Goal: Task Accomplishment & Management: Complete application form

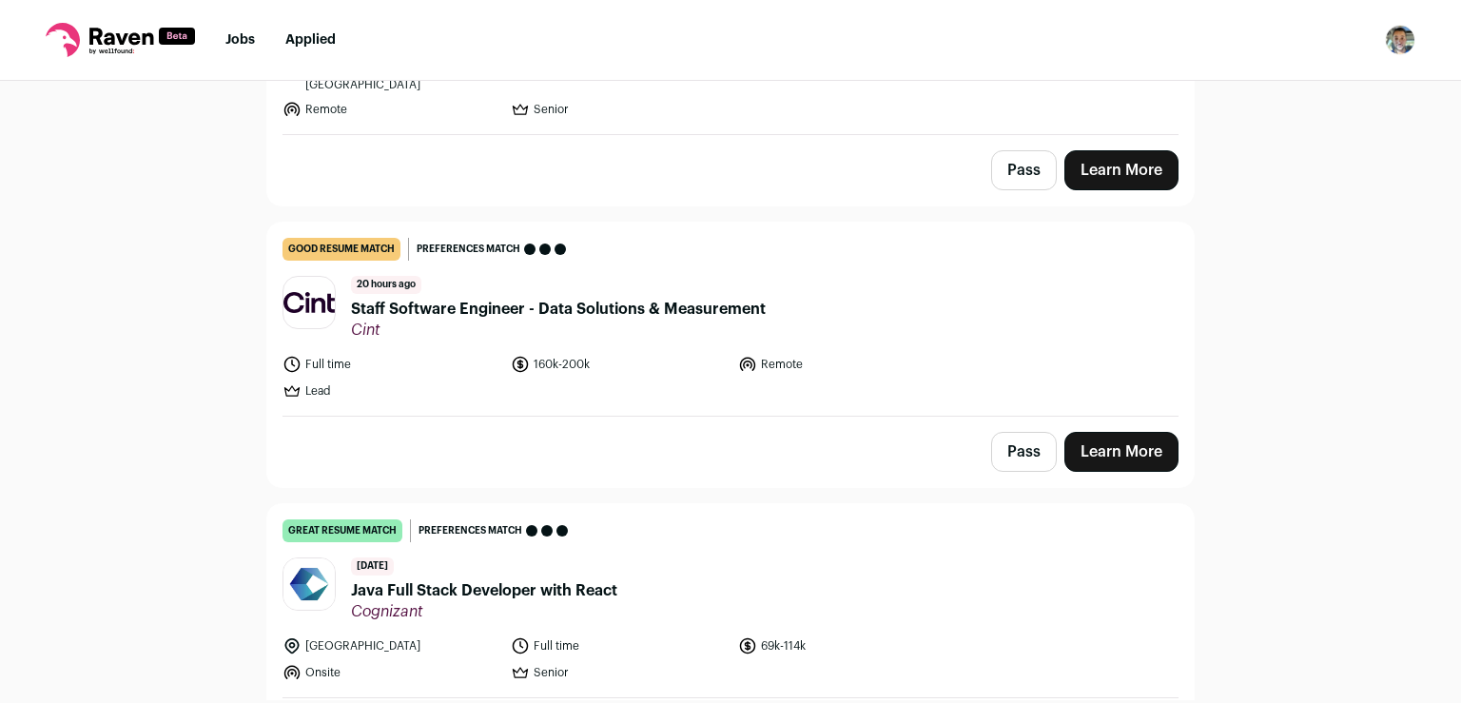
scroll to position [616, 0]
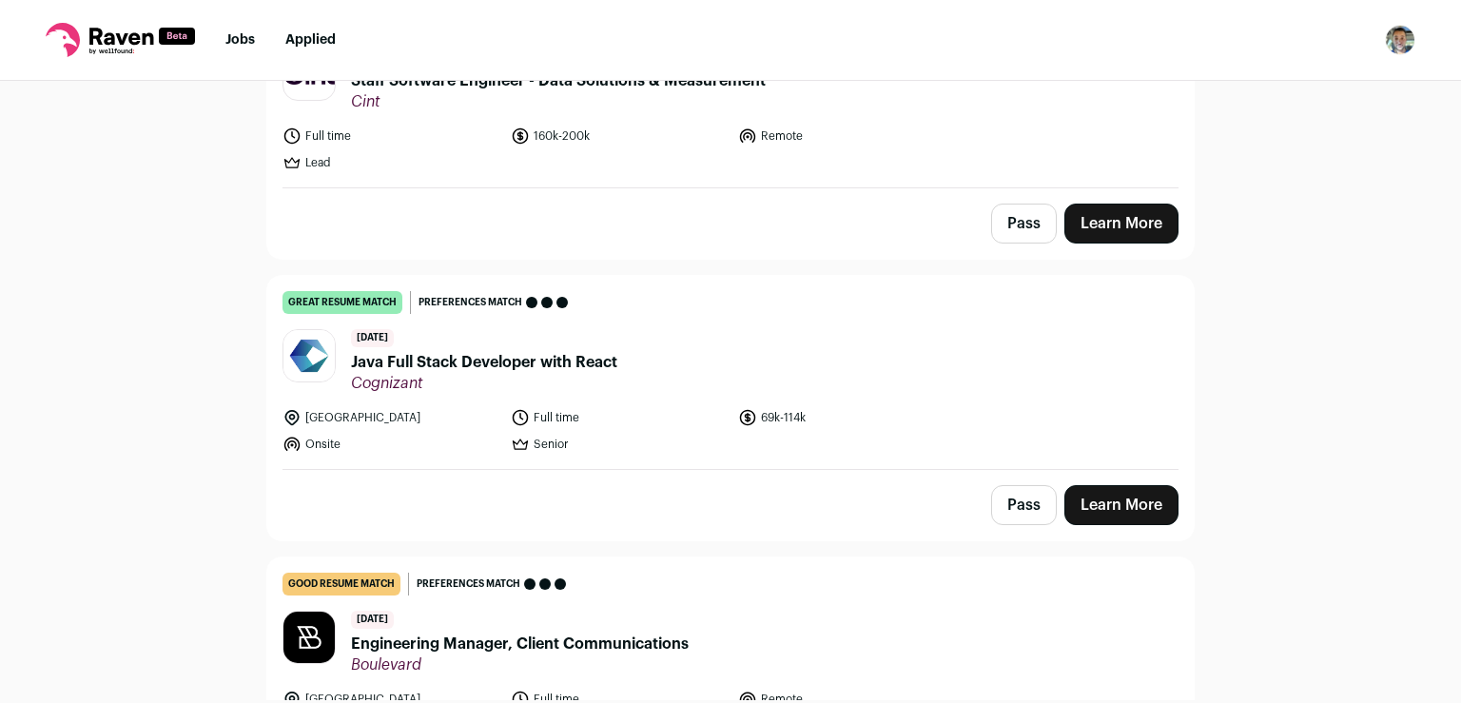
click at [1106, 485] on link "Learn More" at bounding box center [1121, 505] width 114 height 40
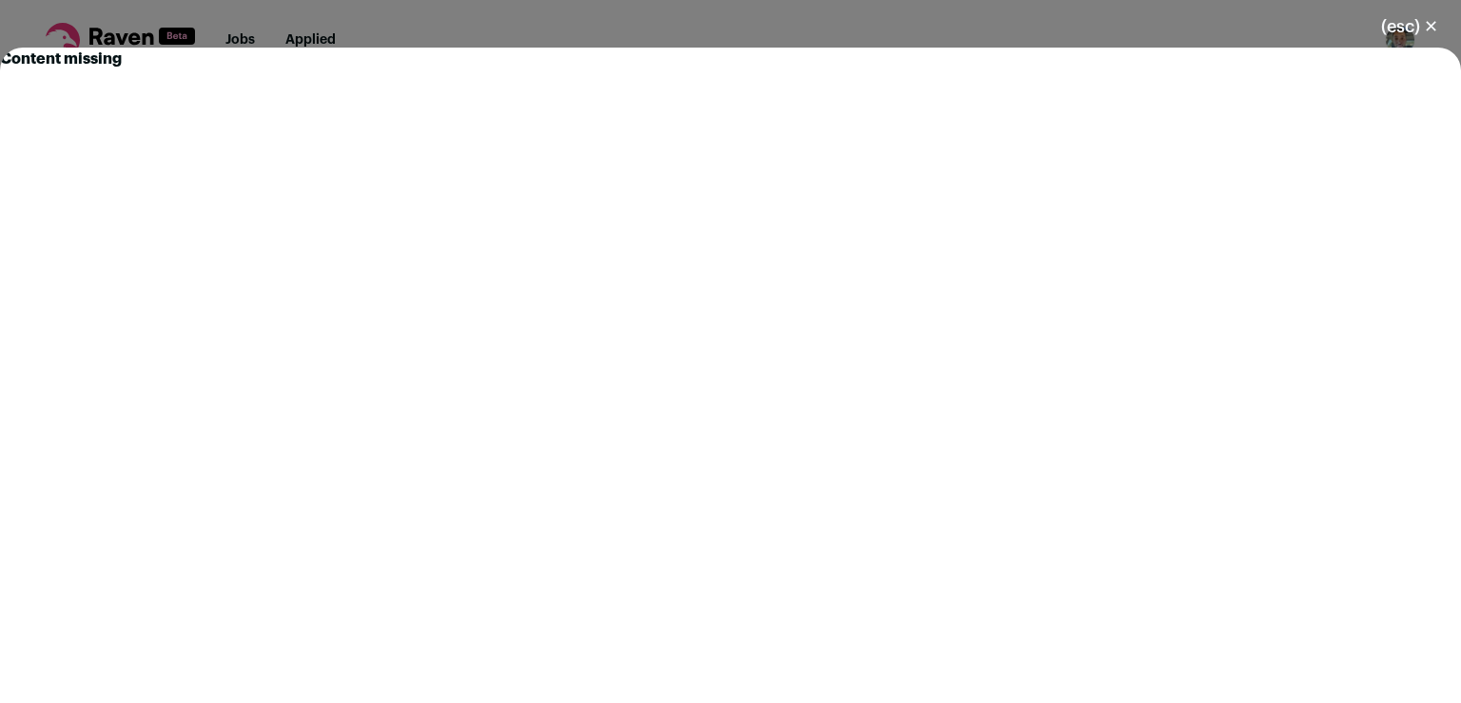
click at [1432, 25] on button "(esc) ✕" at bounding box center [1409, 27] width 103 height 42
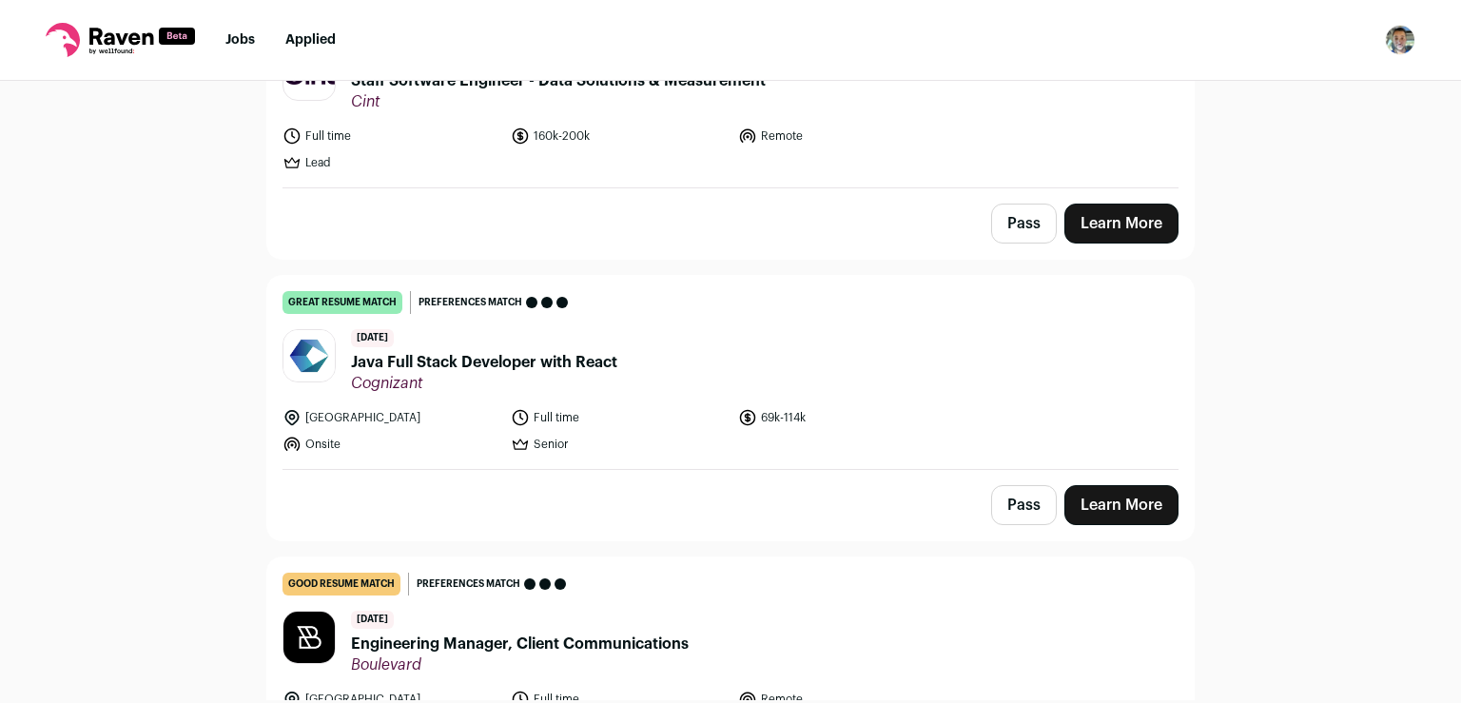
click at [1077, 485] on link "Learn More" at bounding box center [1121, 505] width 114 height 40
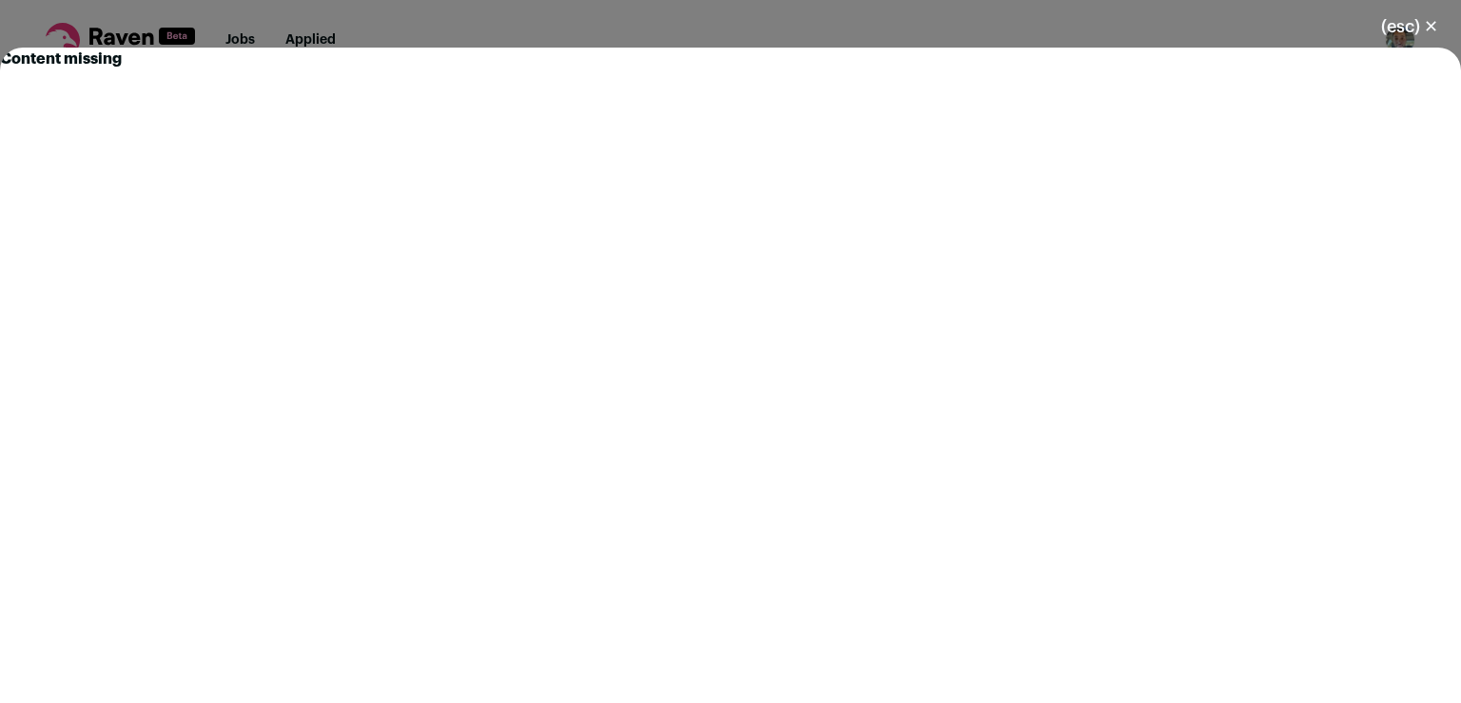
click at [1431, 18] on button "(esc) ✕" at bounding box center [1409, 27] width 103 height 42
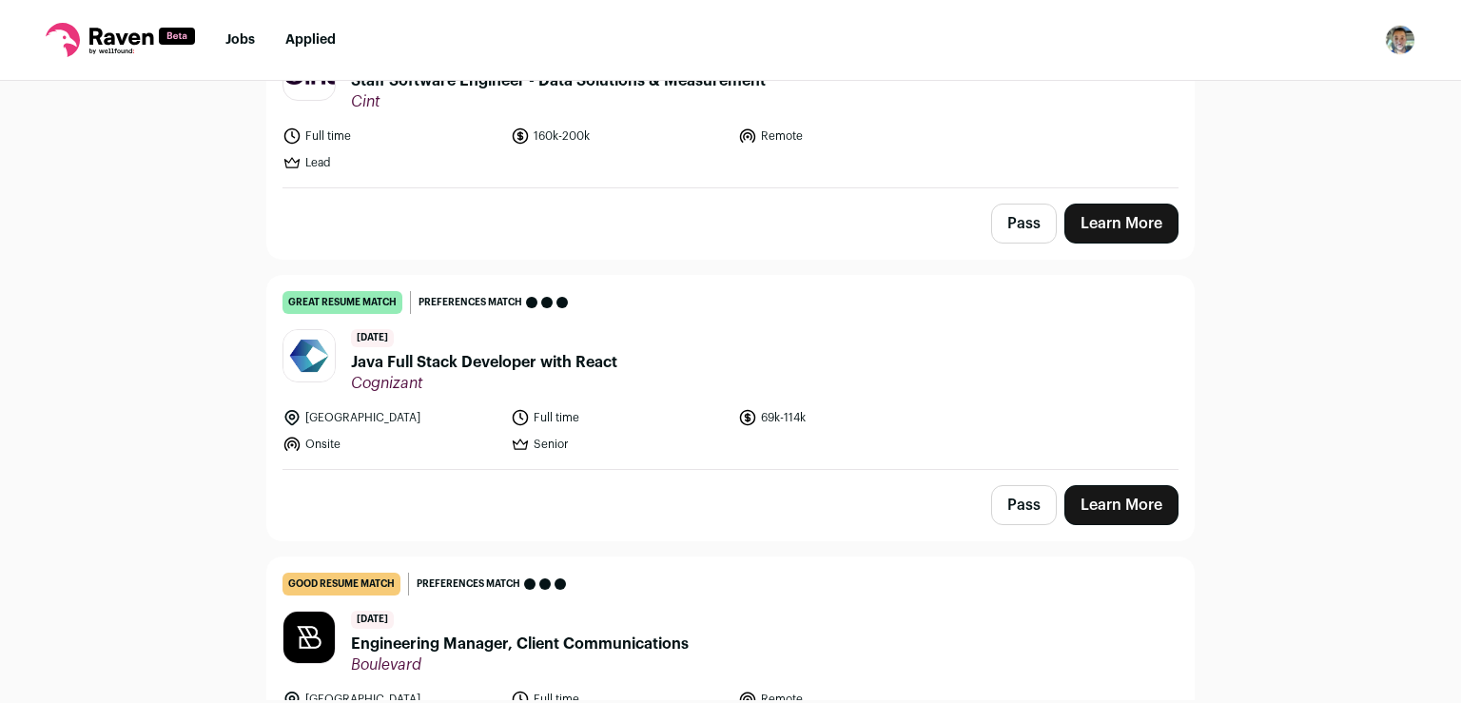
click at [1086, 485] on link "Learn More" at bounding box center [1121, 505] width 114 height 40
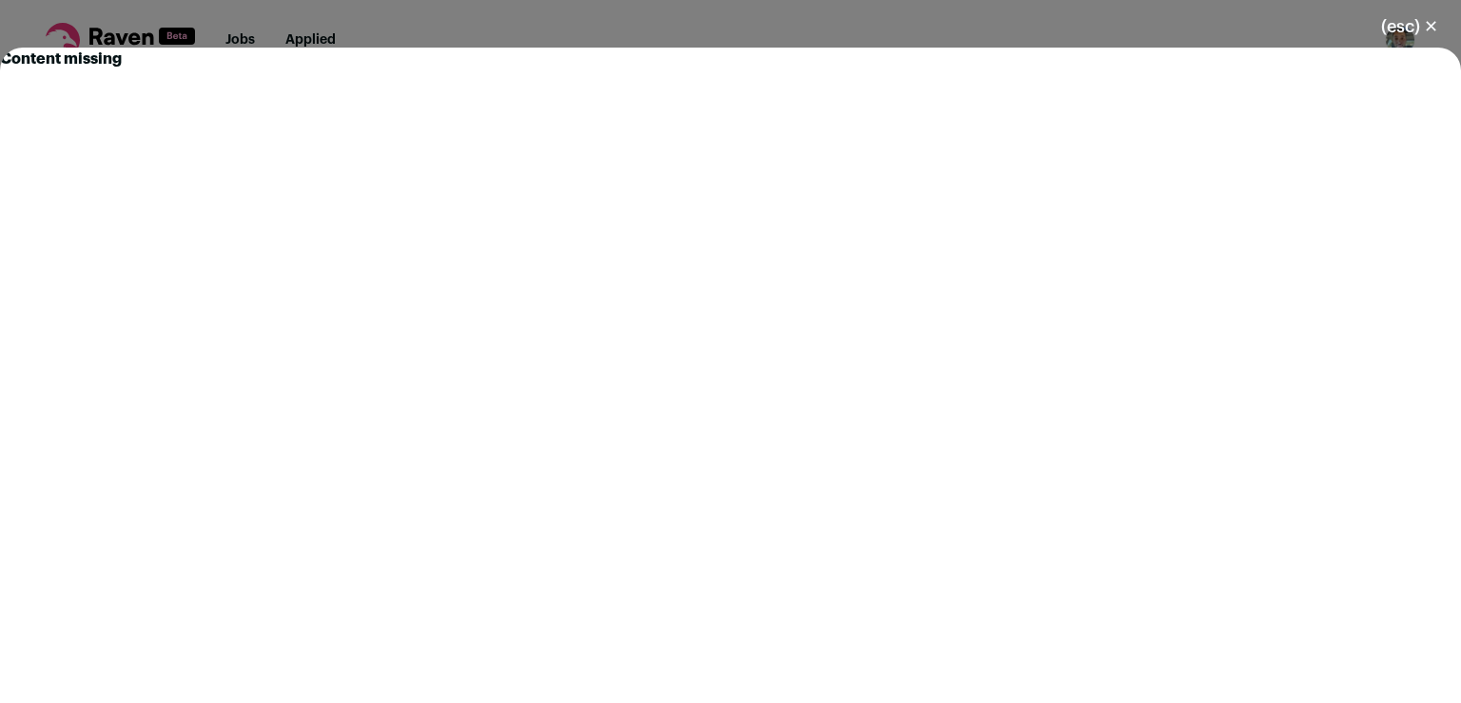
click at [1439, 21] on button "(esc) ✕" at bounding box center [1409, 27] width 103 height 42
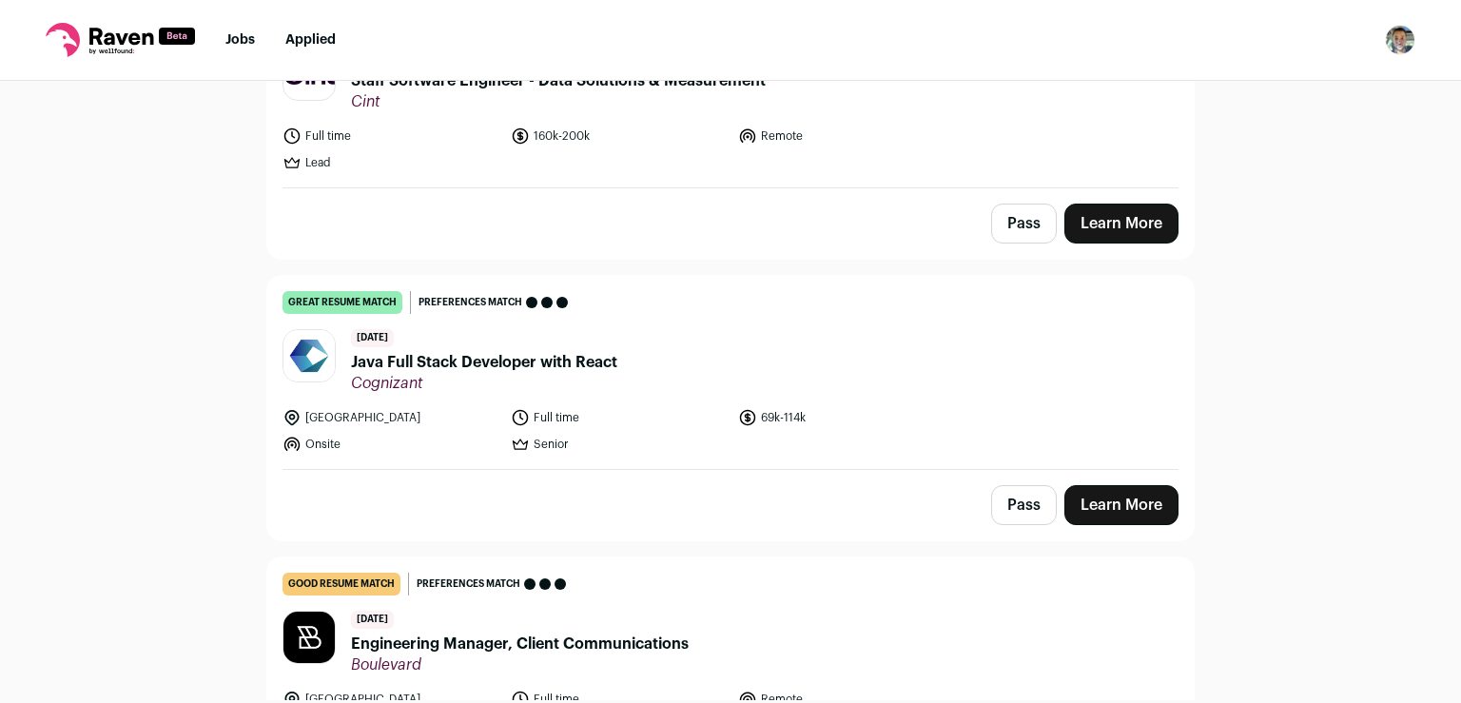
click at [528, 351] on span "Java Full Stack Developer with React" at bounding box center [484, 362] width 266 height 23
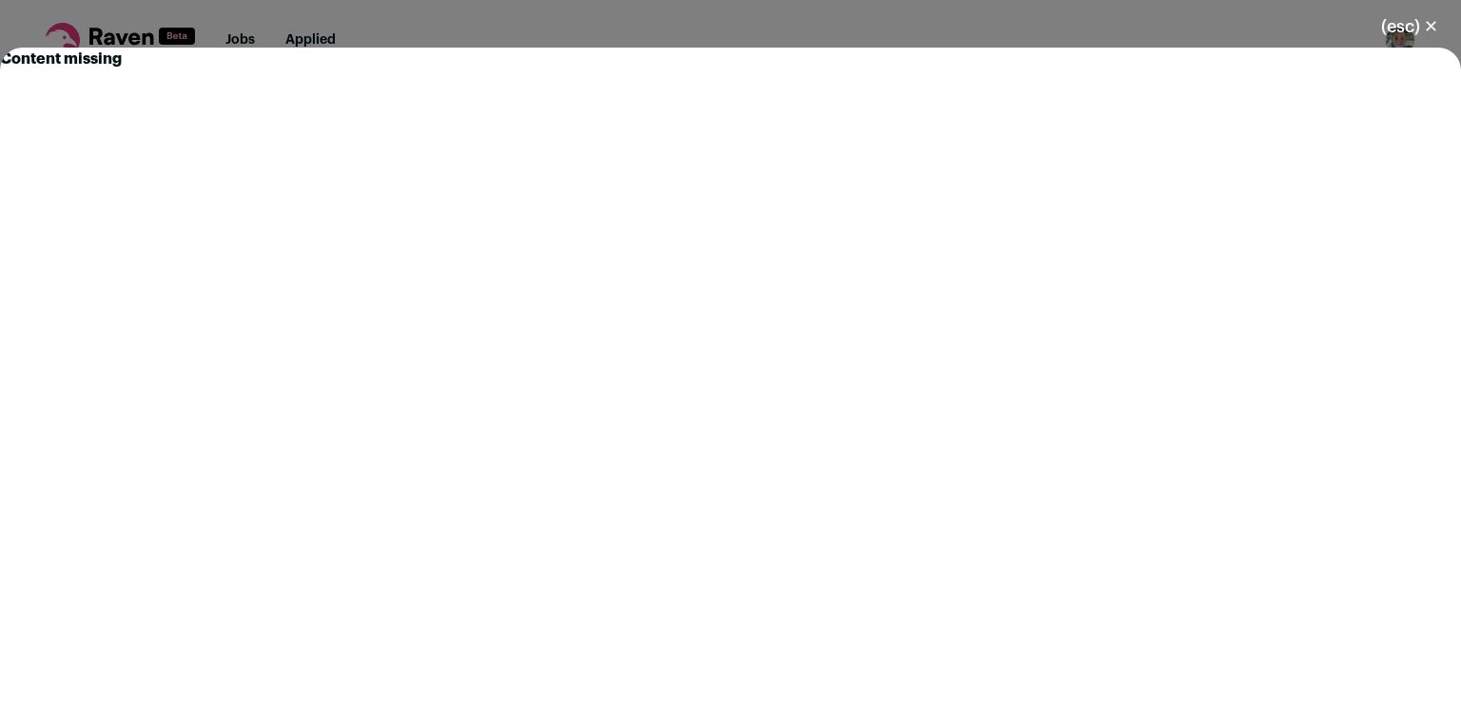
click at [1437, 25] on button "(esc) ✕" at bounding box center [1409, 27] width 103 height 42
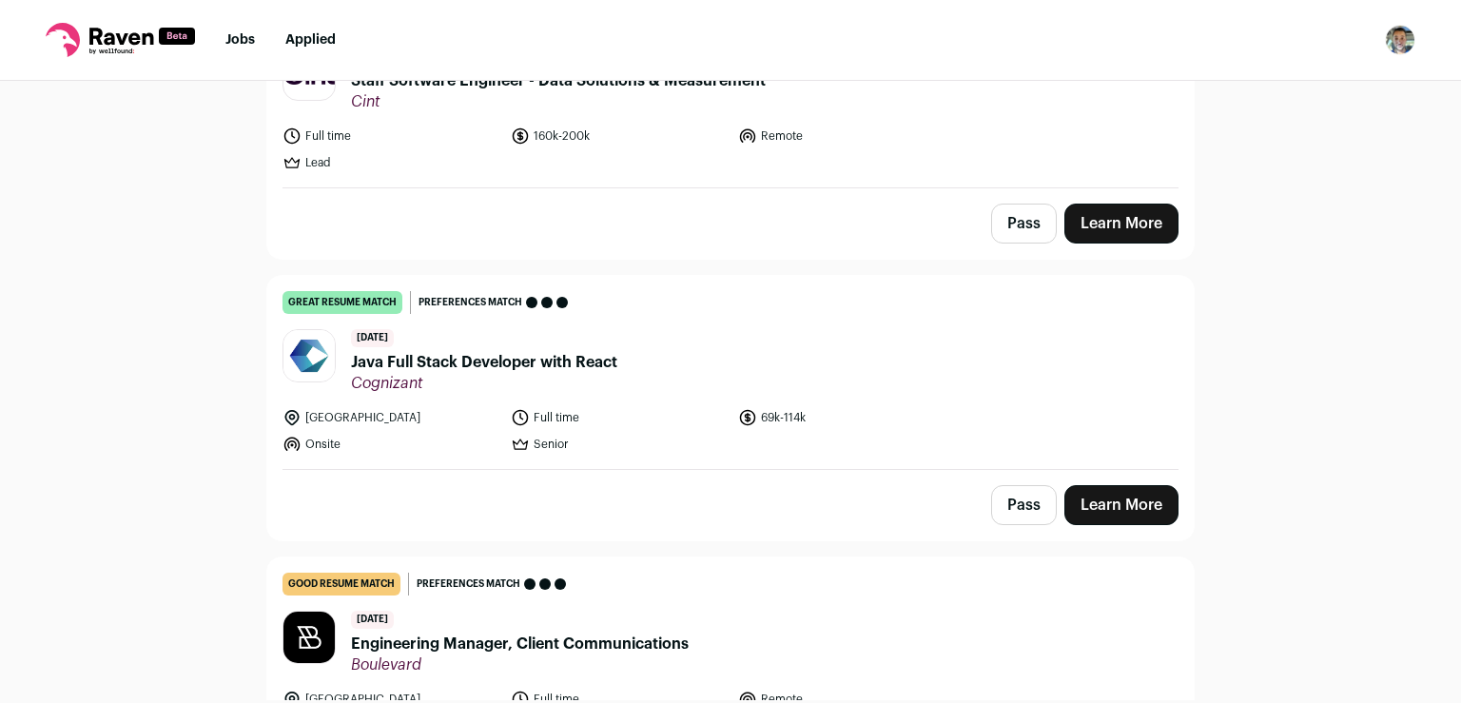
click at [393, 351] on span "Java Full Stack Developer with React" at bounding box center [484, 362] width 266 height 23
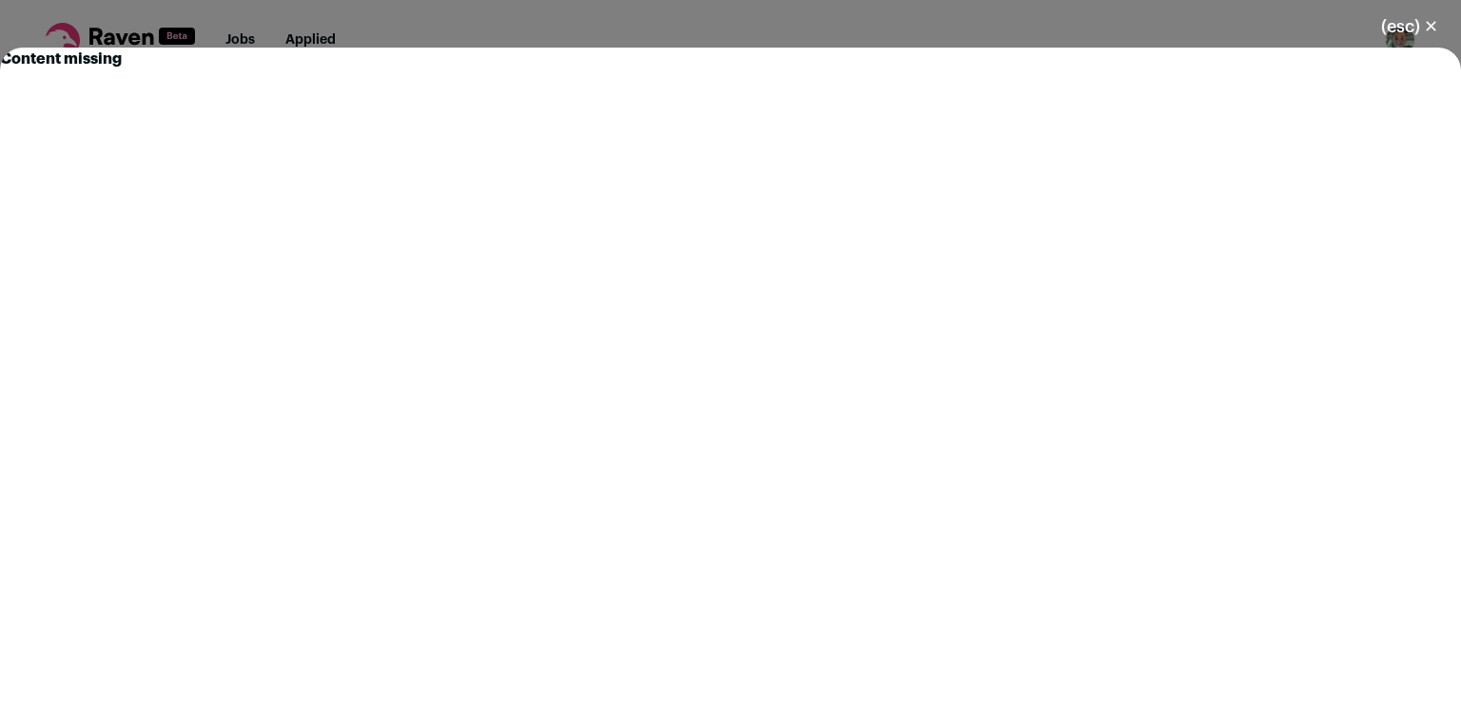
click at [1163, 119] on div "Content missing" at bounding box center [730, 375] width 1461 height 655
click at [1440, 37] on button "(esc) ✕" at bounding box center [1409, 27] width 103 height 42
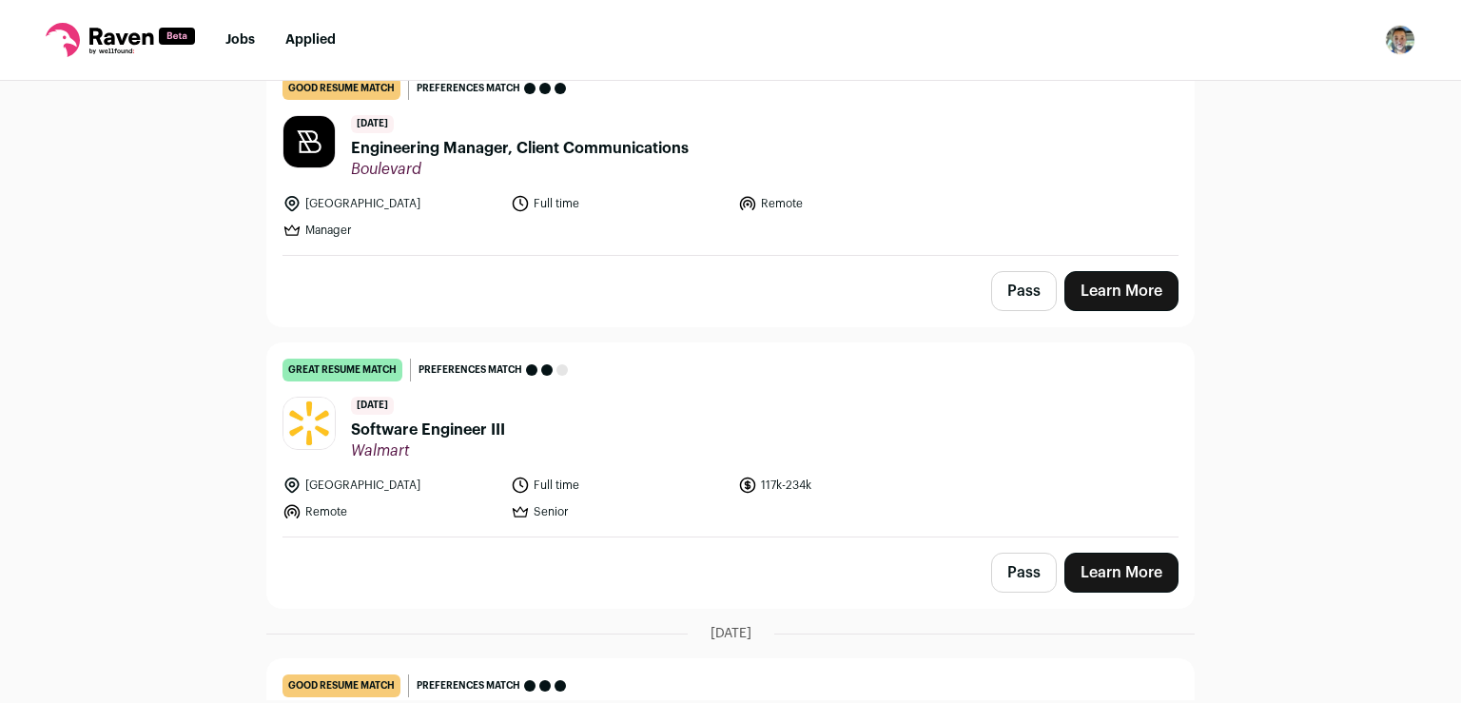
scroll to position [878, 0]
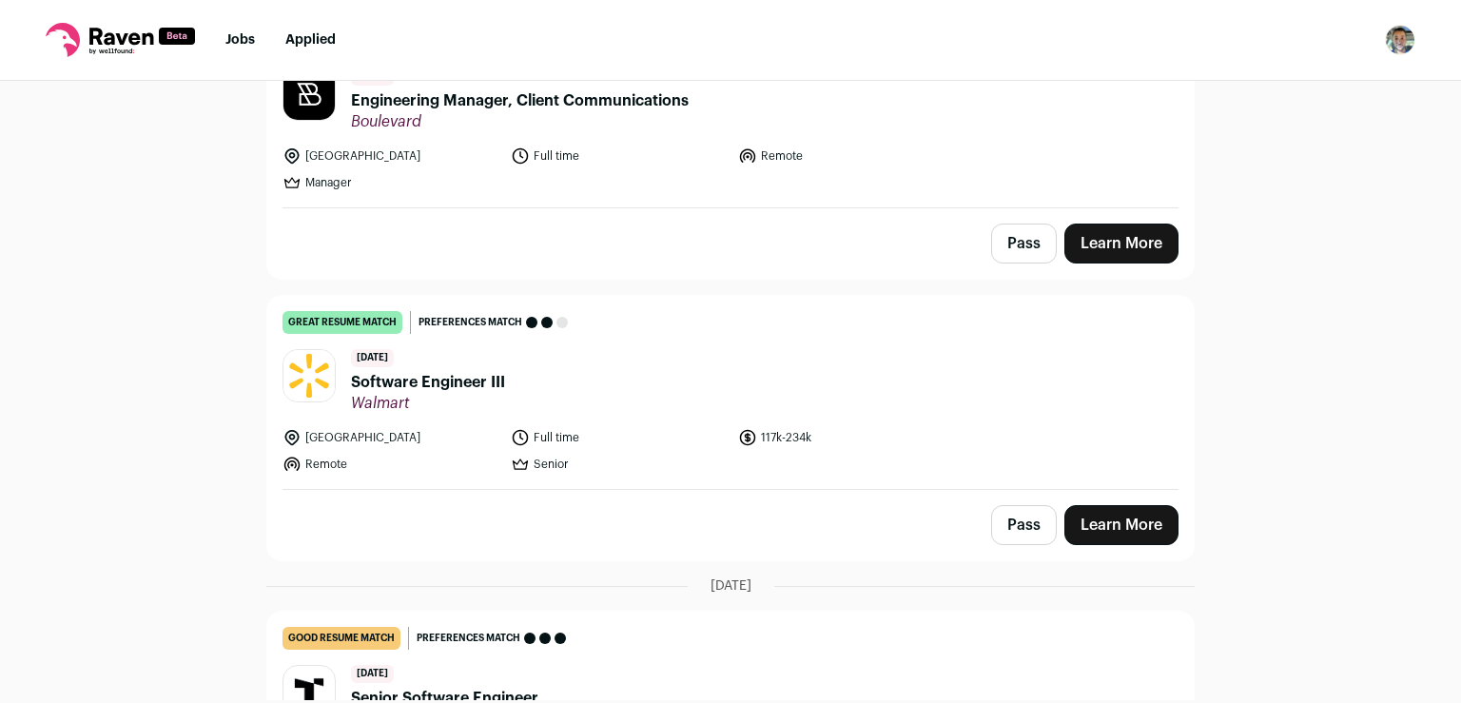
click at [1101, 505] on link "Learn More" at bounding box center [1121, 525] width 114 height 40
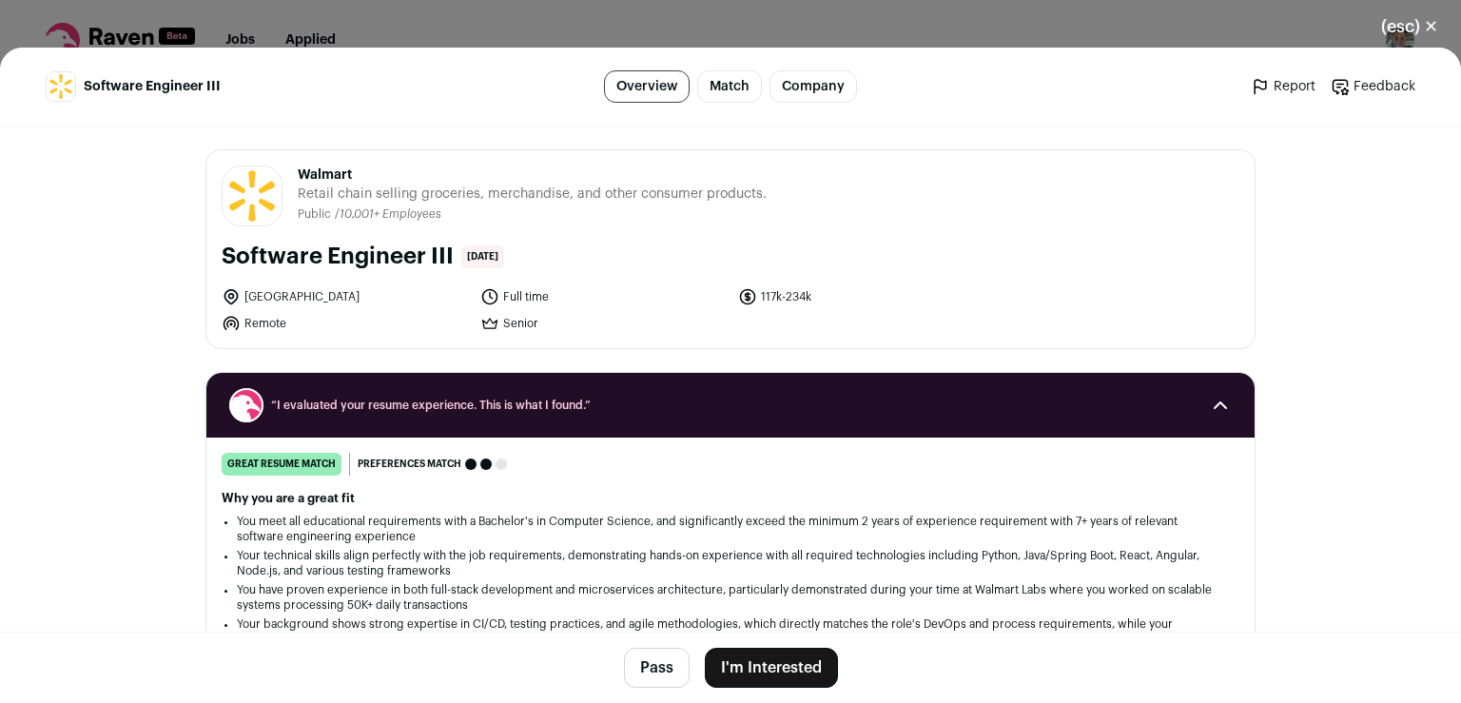
click at [770, 661] on button "I'm Interested" at bounding box center [771, 668] width 133 height 40
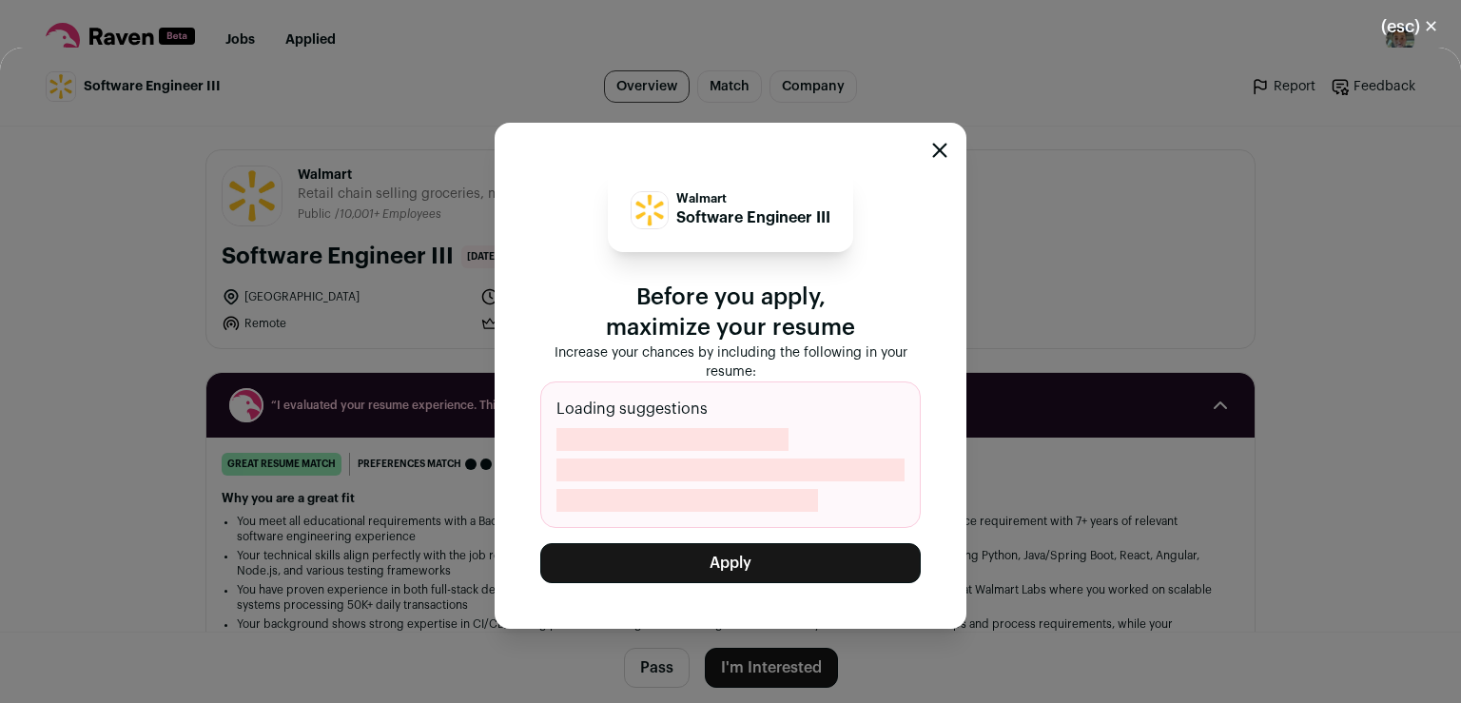
click at [782, 554] on button "Apply" at bounding box center [730, 563] width 380 height 40
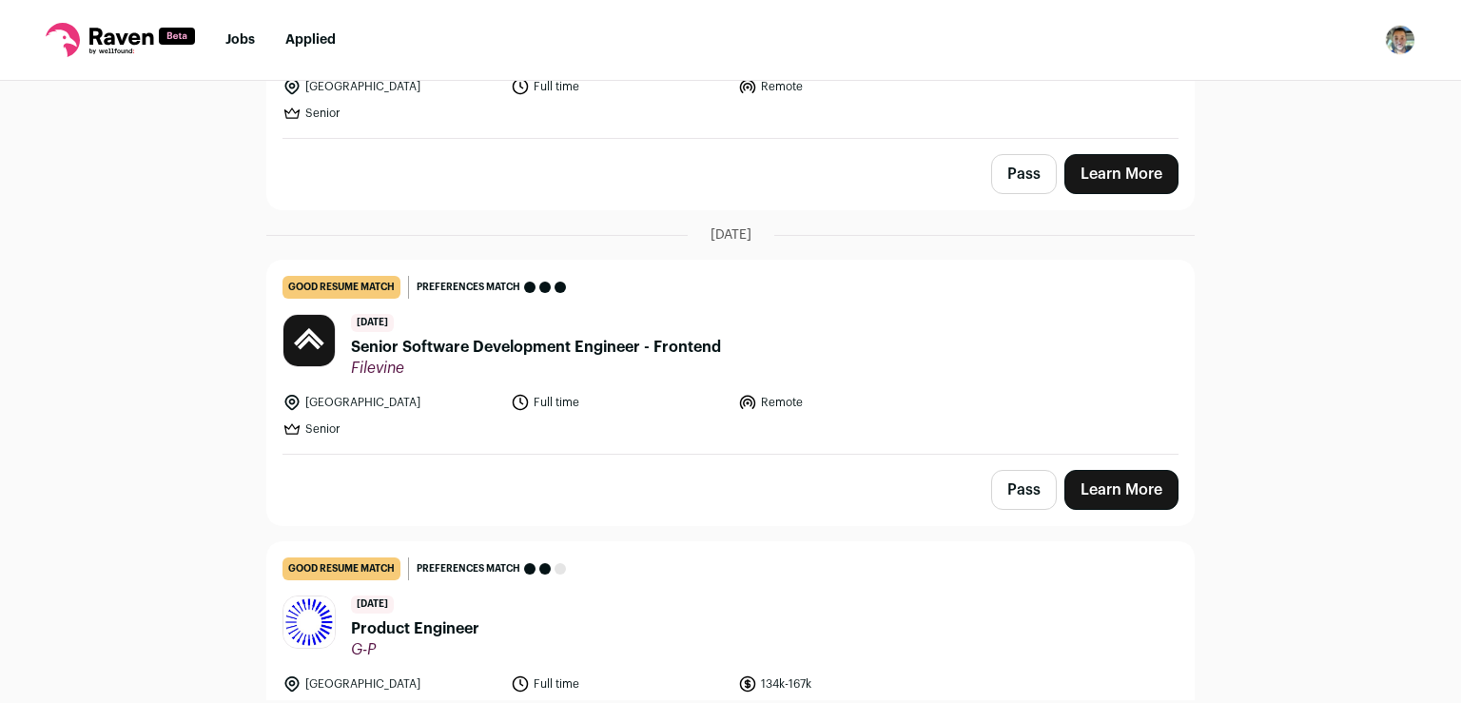
scroll to position [1748, 0]
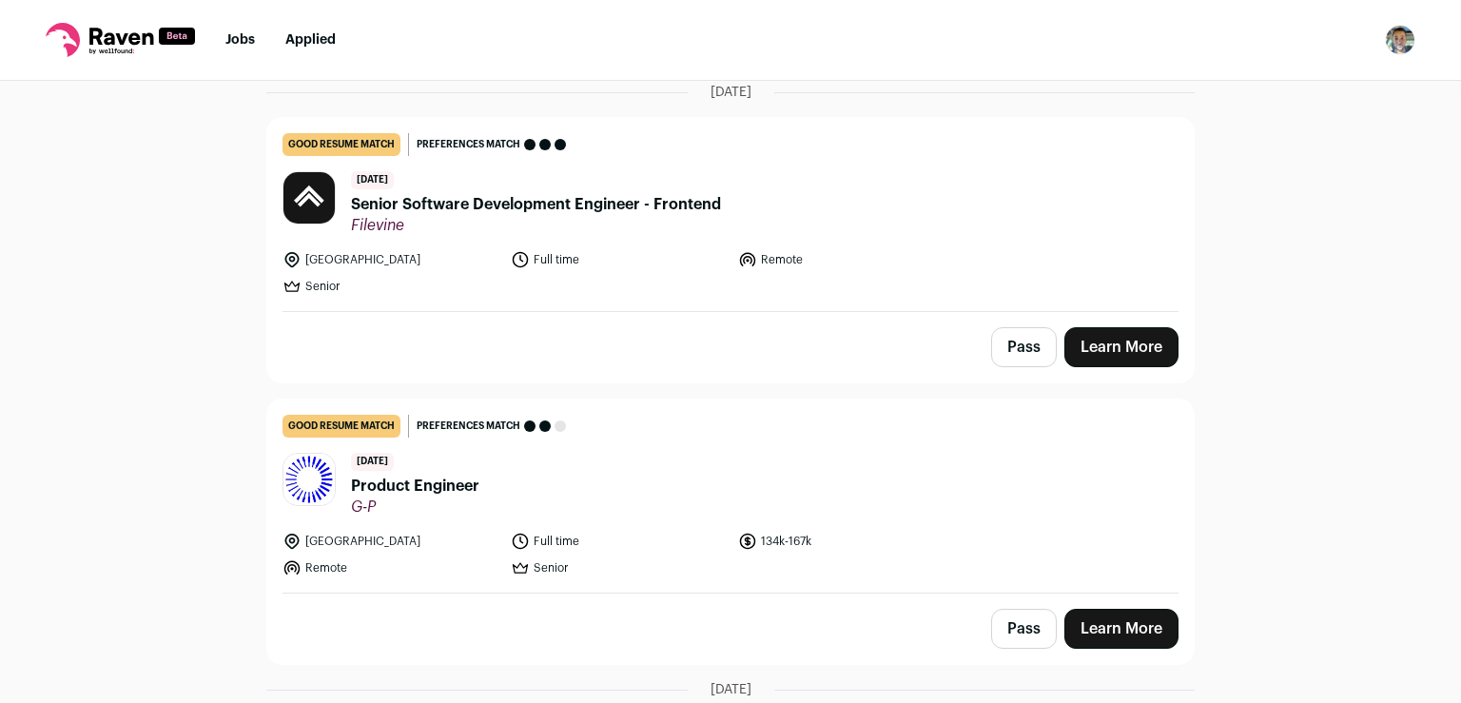
click at [1016, 609] on button "Pass" at bounding box center [1024, 629] width 66 height 40
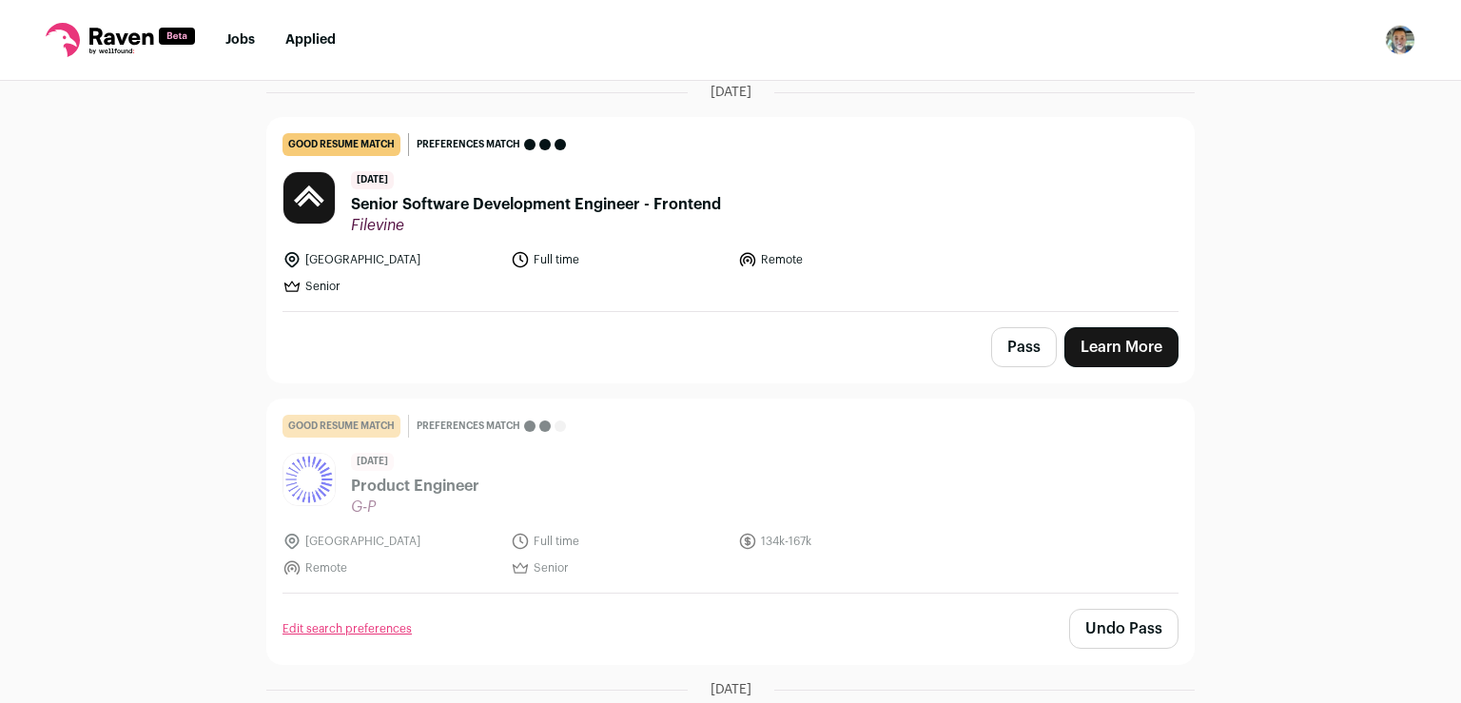
click at [1110, 327] on link "Learn More" at bounding box center [1121, 347] width 114 height 40
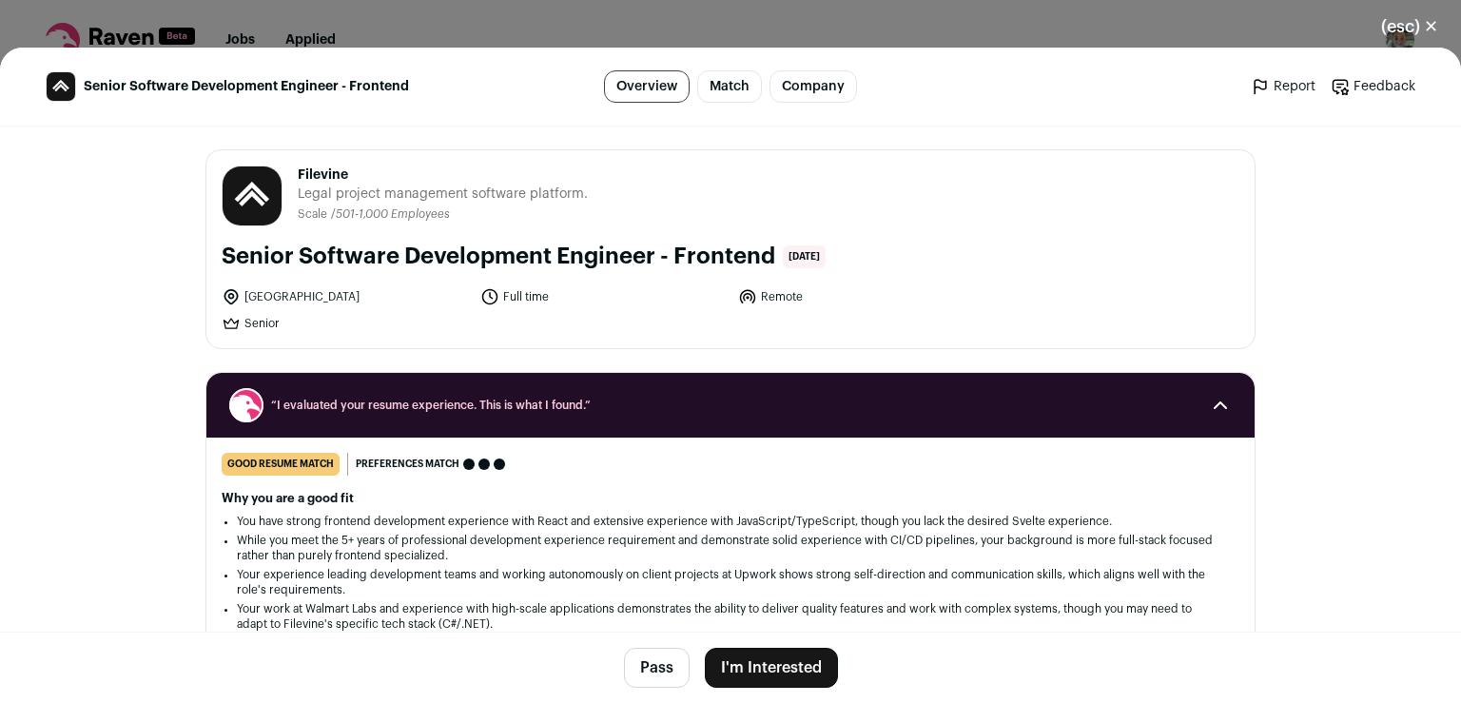
click at [776, 663] on button "I'm Interested" at bounding box center [771, 668] width 133 height 40
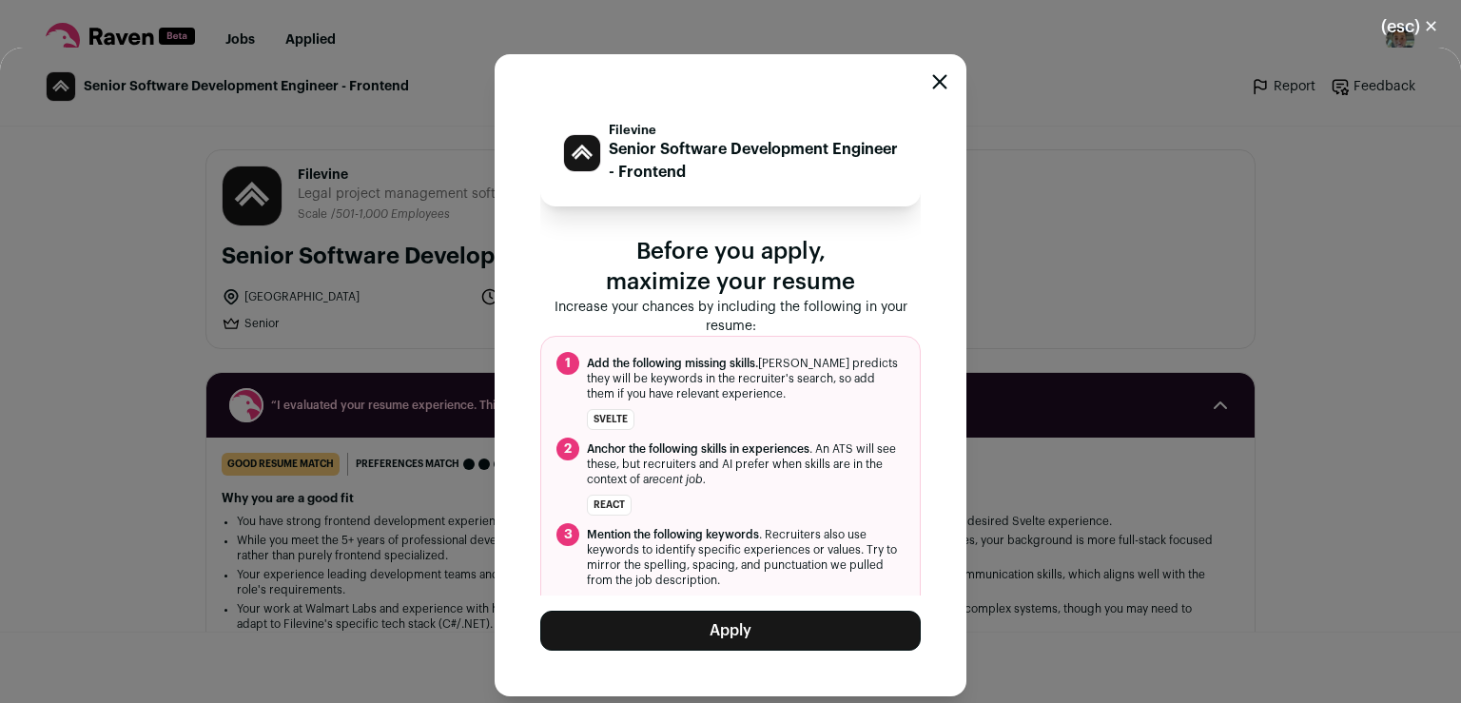
click at [787, 630] on button "Apply" at bounding box center [730, 631] width 380 height 40
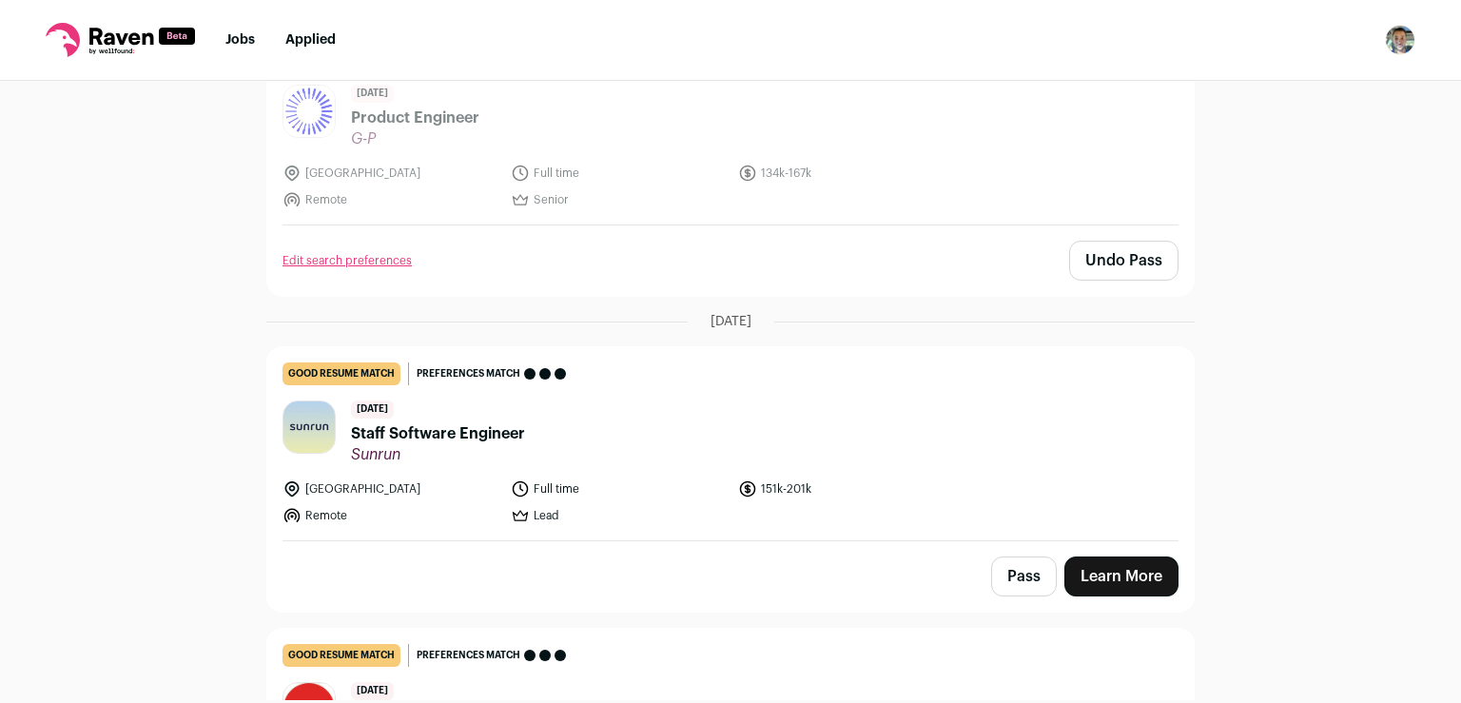
scroll to position [1954, 0]
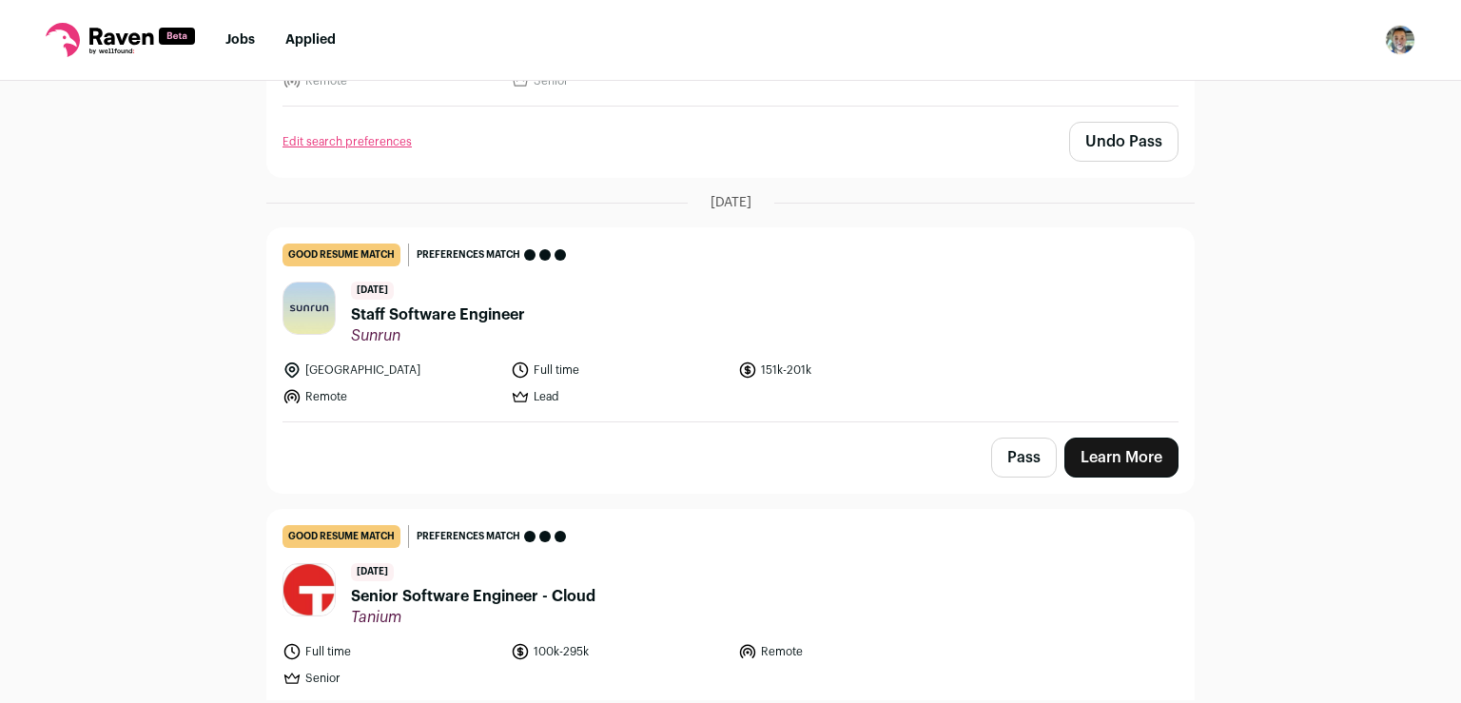
click at [1021, 438] on button "Pass" at bounding box center [1024, 458] width 66 height 40
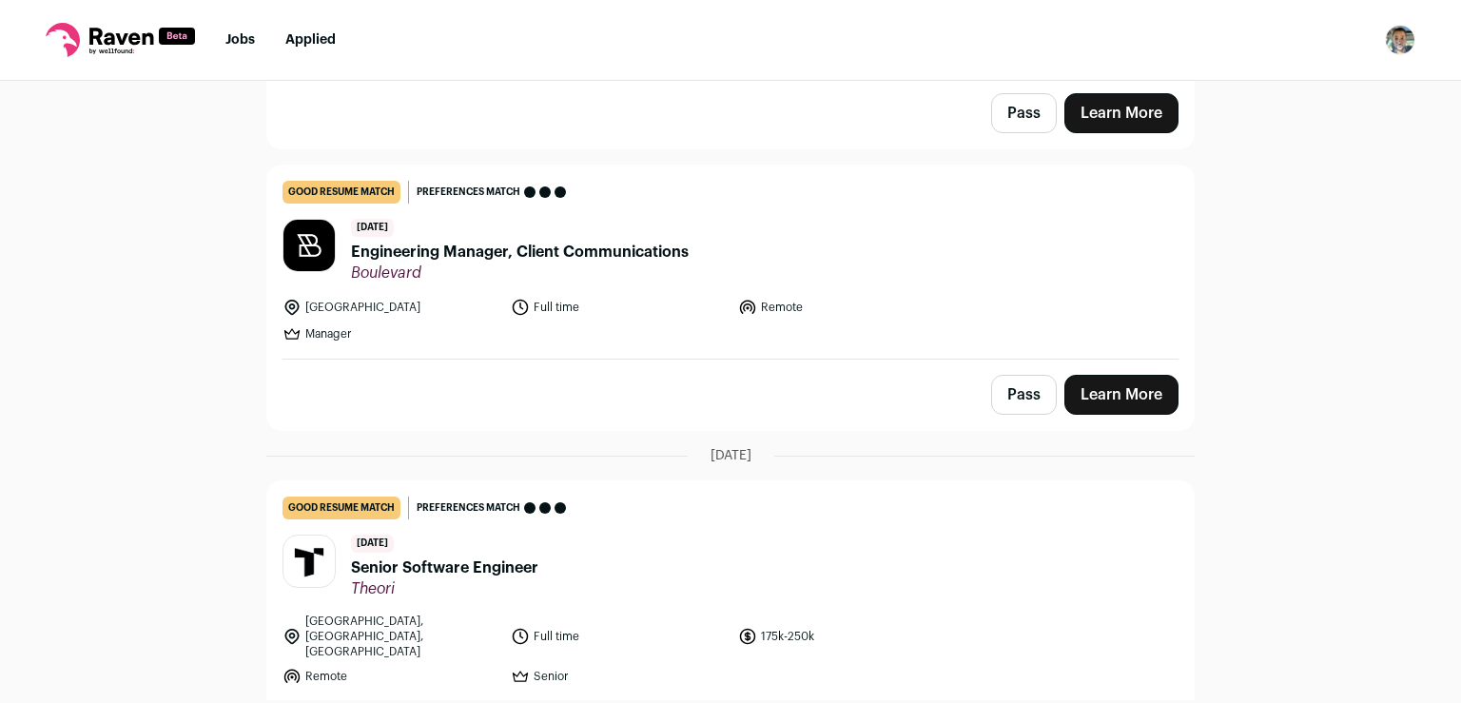
scroll to position [696, 0]
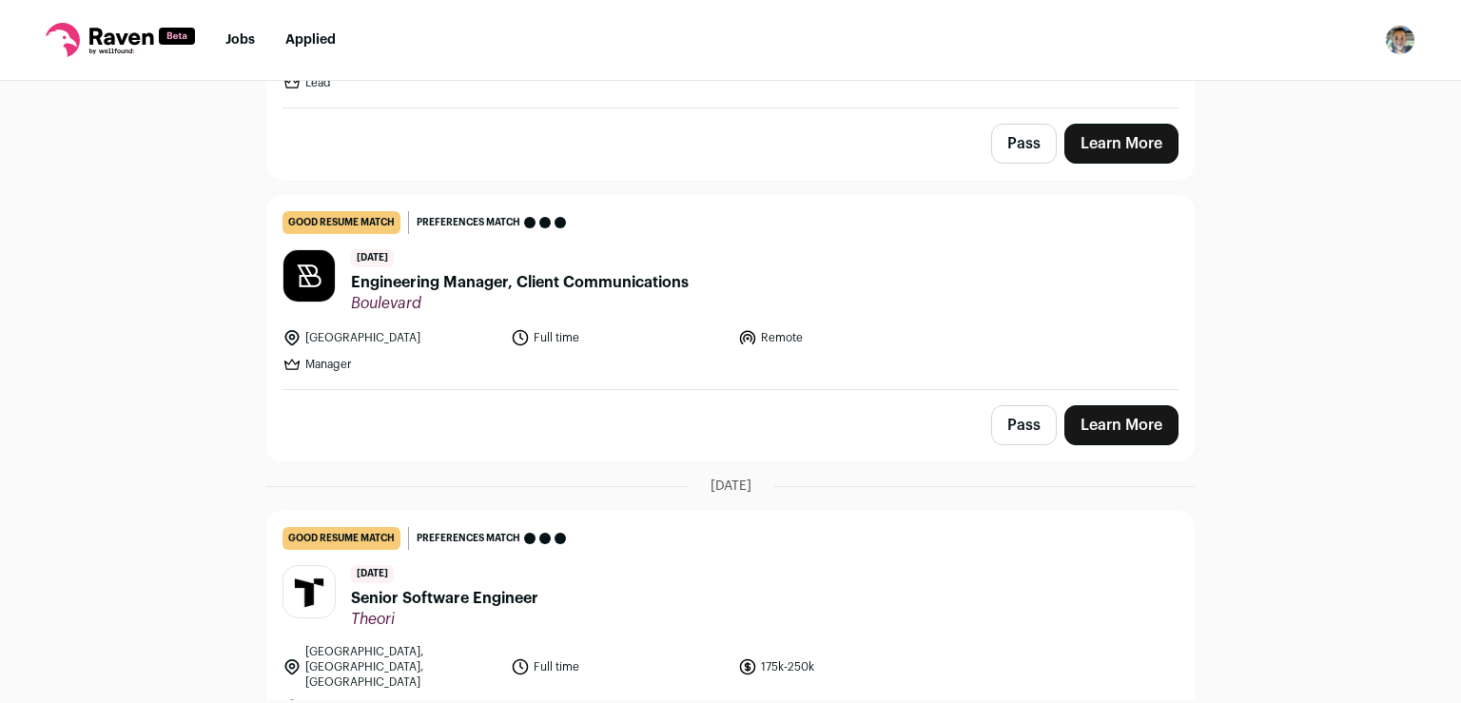
click at [1025, 405] on button "Pass" at bounding box center [1024, 425] width 66 height 40
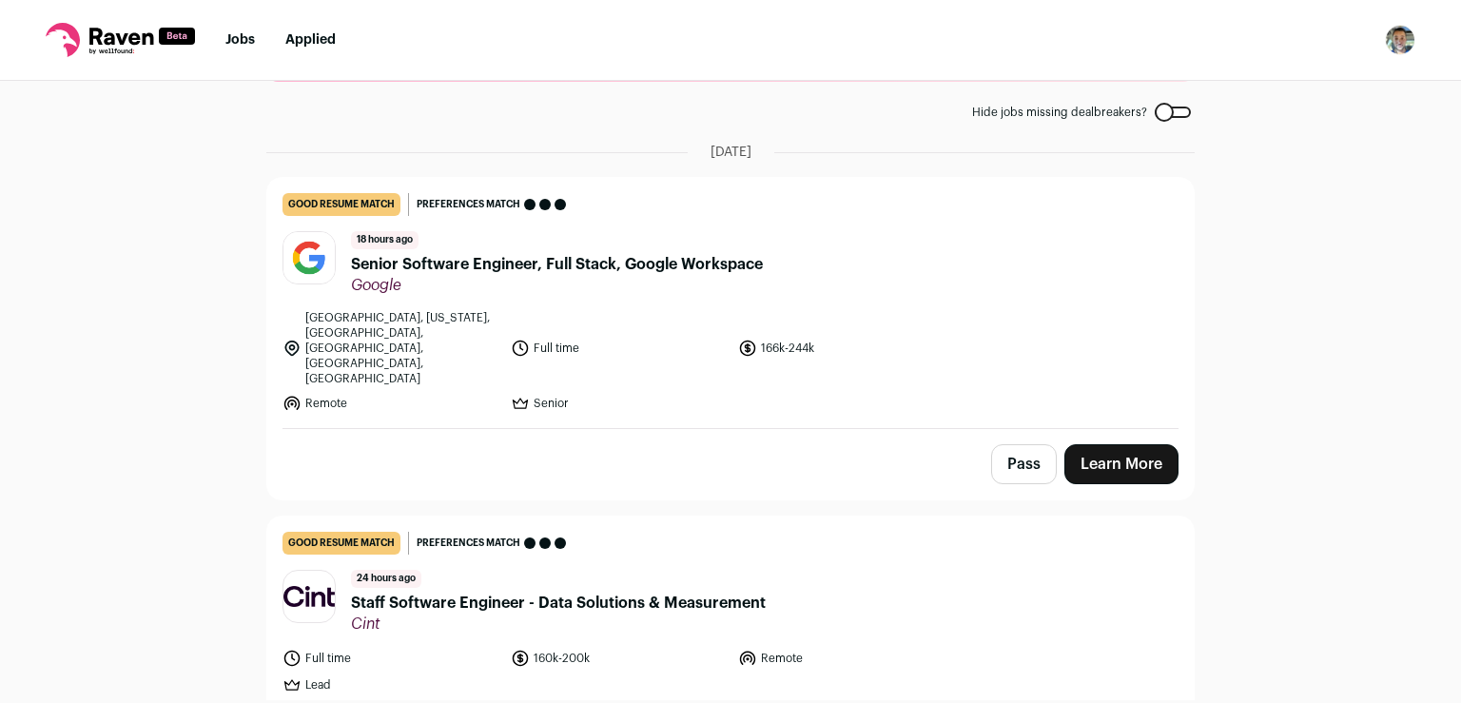
scroll to position [0, 0]
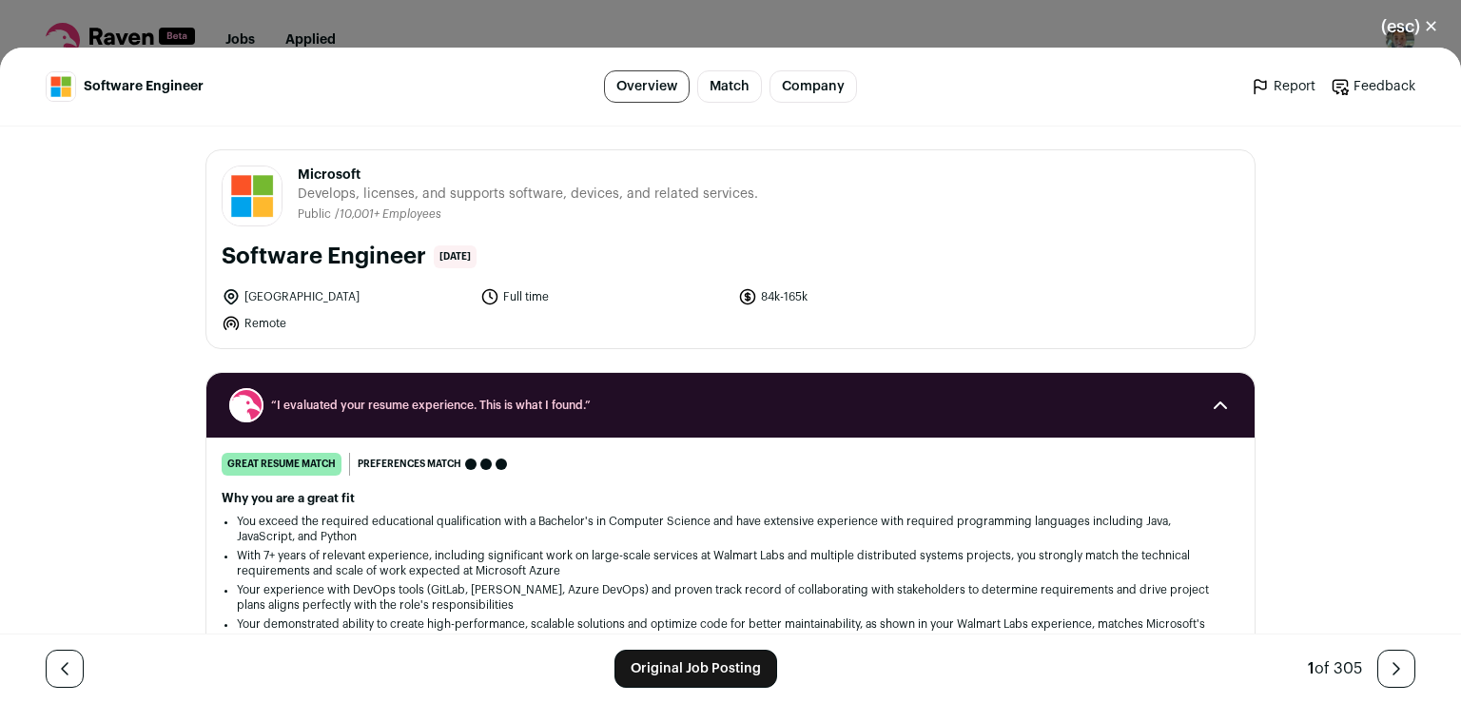
click at [694, 675] on link "Original Job Posting" at bounding box center [695, 669] width 163 height 38
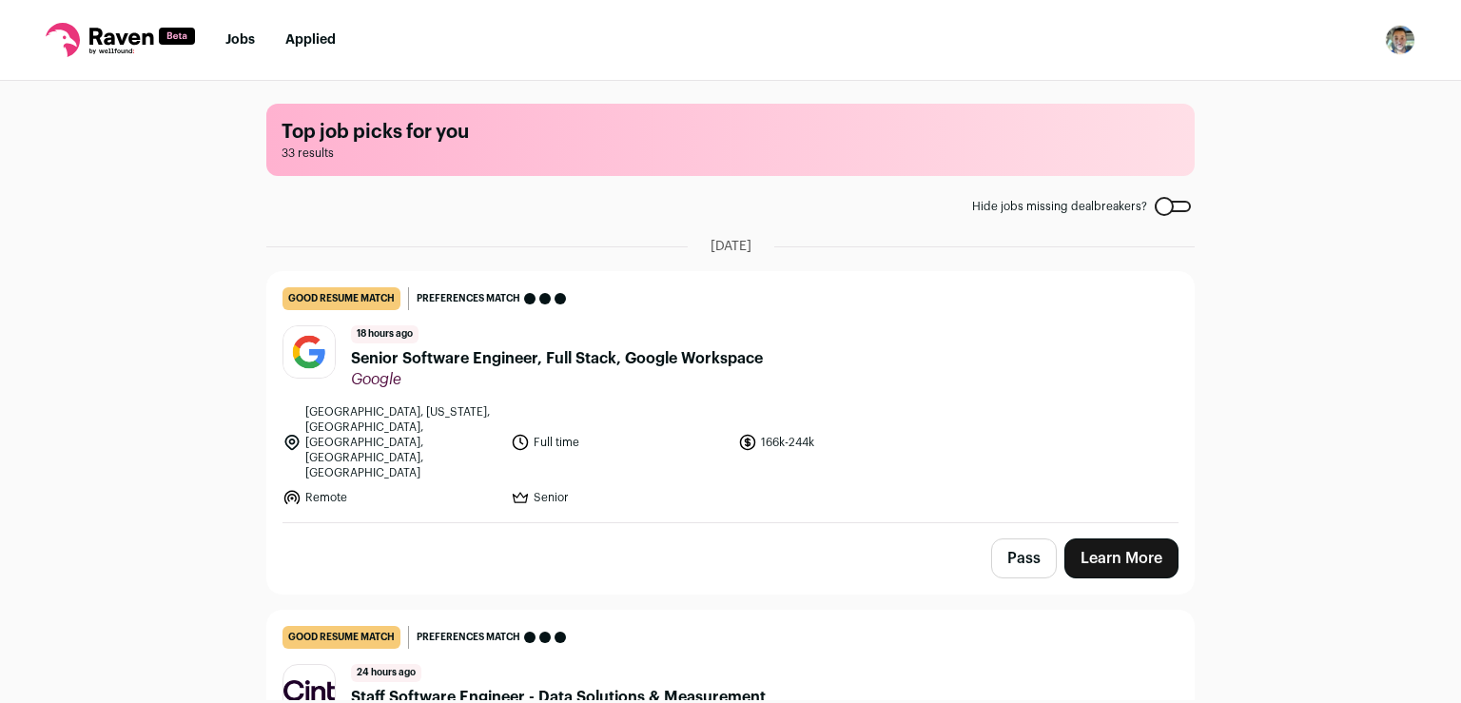
scroll to position [198, 0]
